Goal: Find specific page/section: Find specific page/section

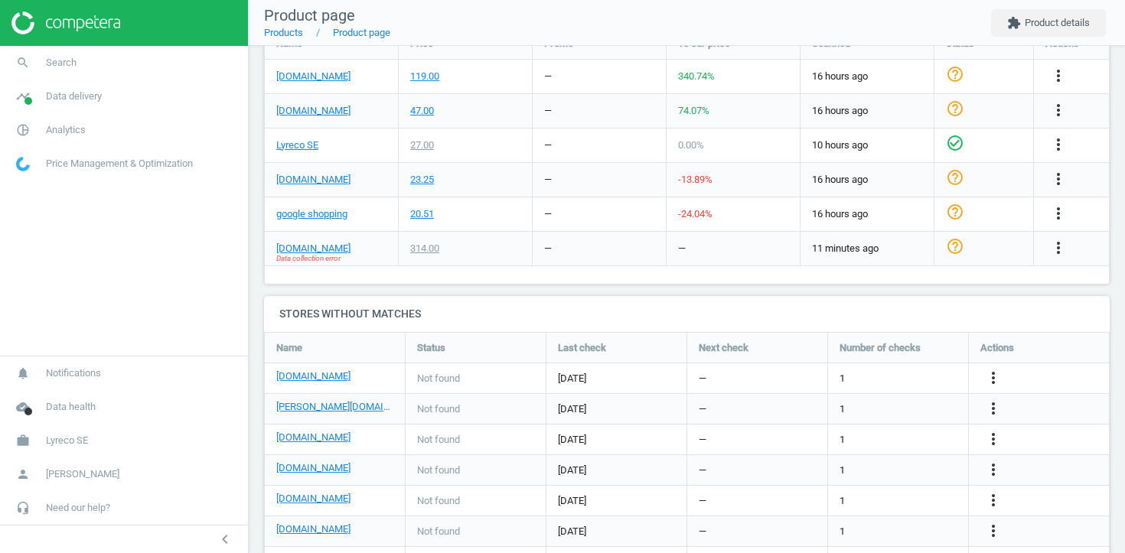
scroll to position [579, 0]
